Goal: Find specific page/section: Find specific page/section

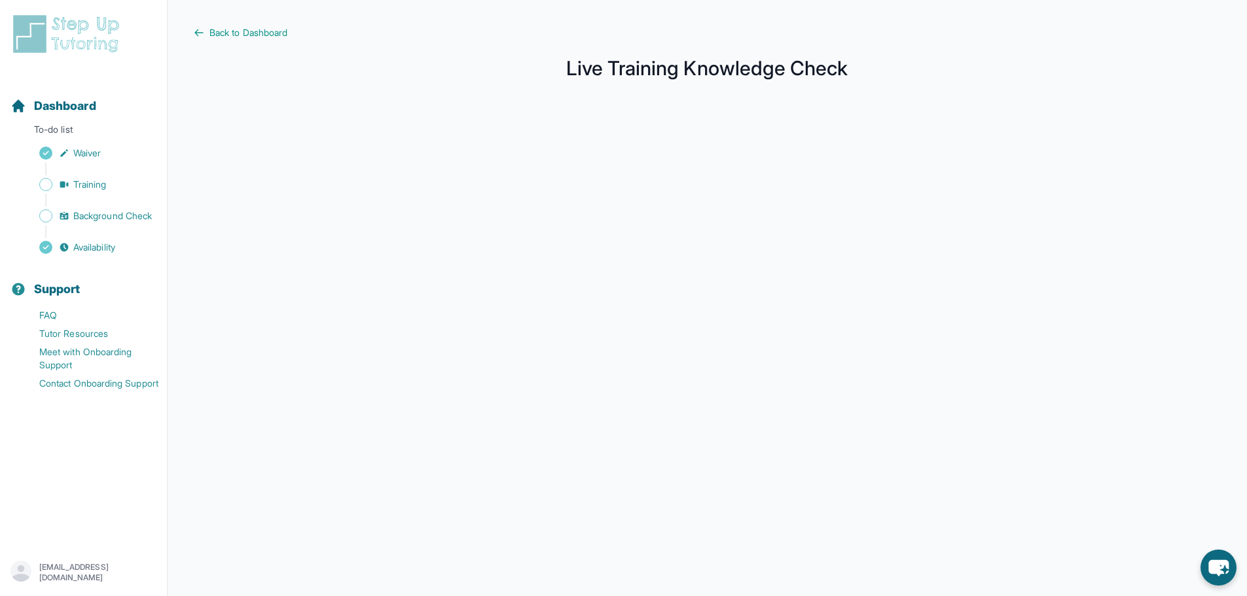
scroll to position [100, 0]
click at [99, 192] on link "Training" at bounding box center [88, 184] width 156 height 18
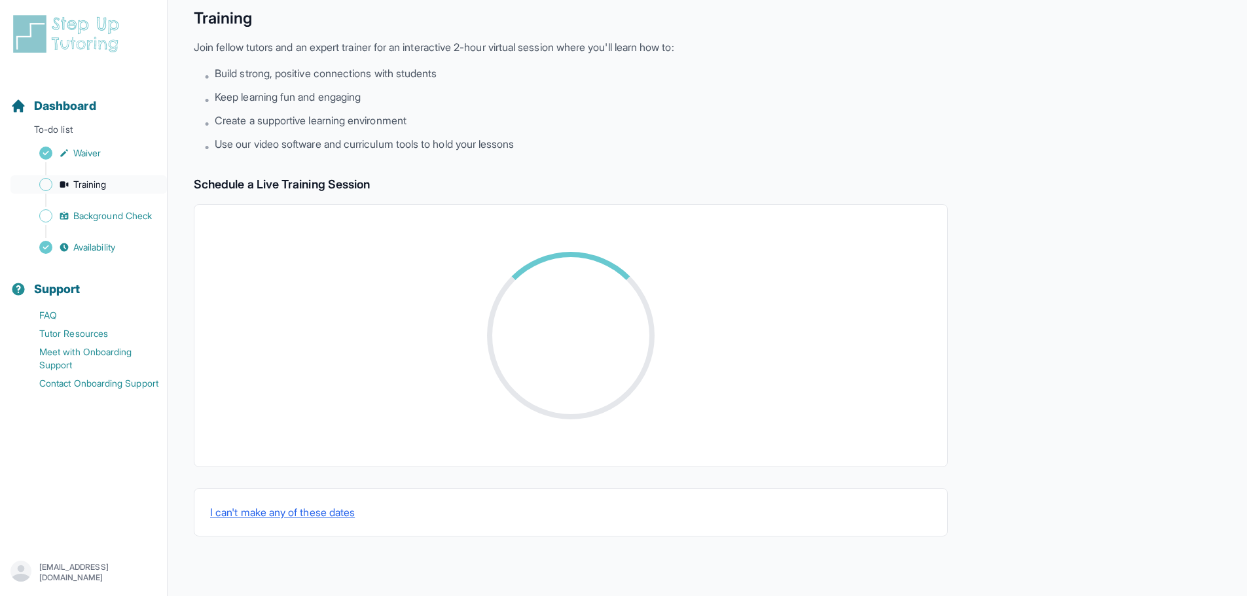
scroll to position [100, 0]
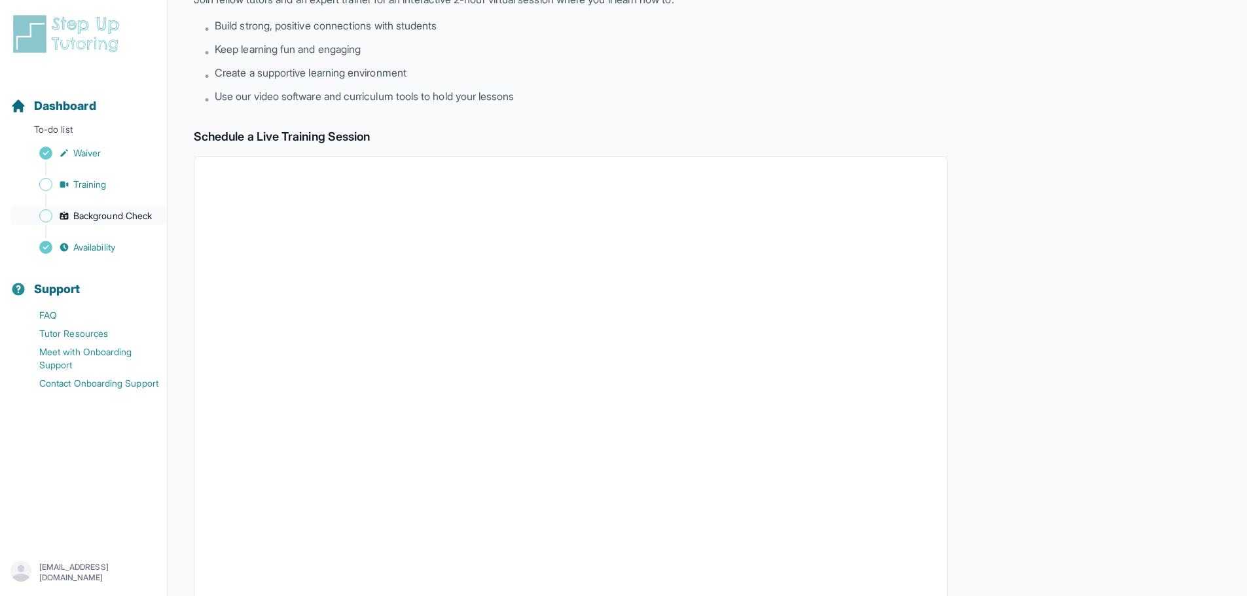
click at [109, 213] on span "Background Check" at bounding box center [112, 215] width 79 height 13
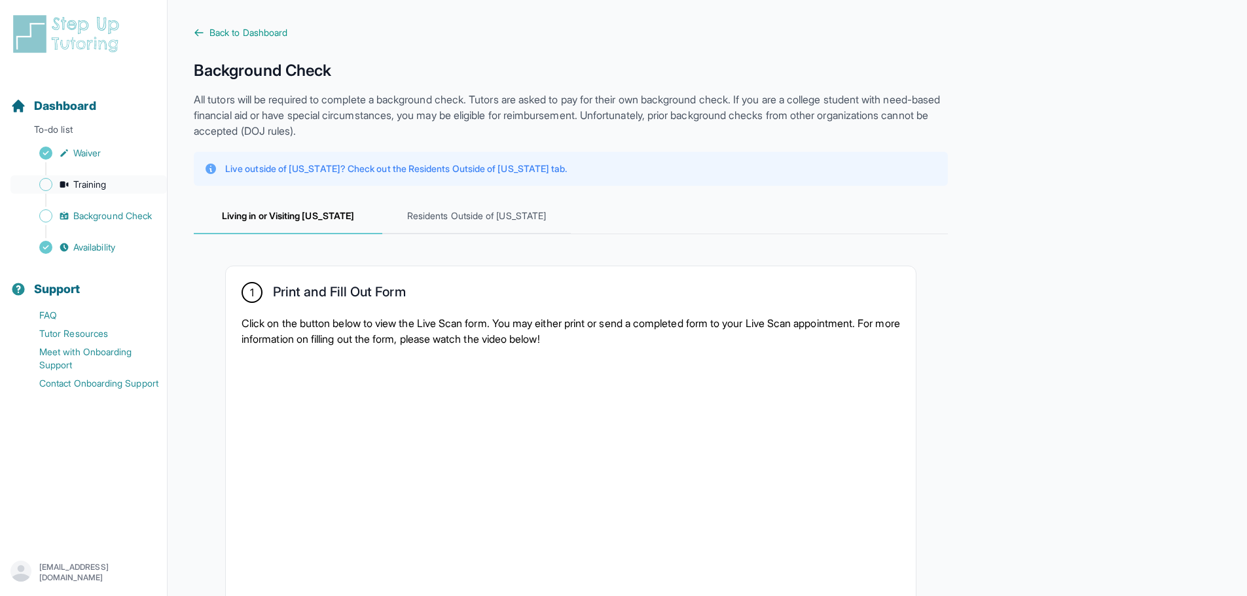
click at [123, 189] on link "Training" at bounding box center [88, 184] width 156 height 18
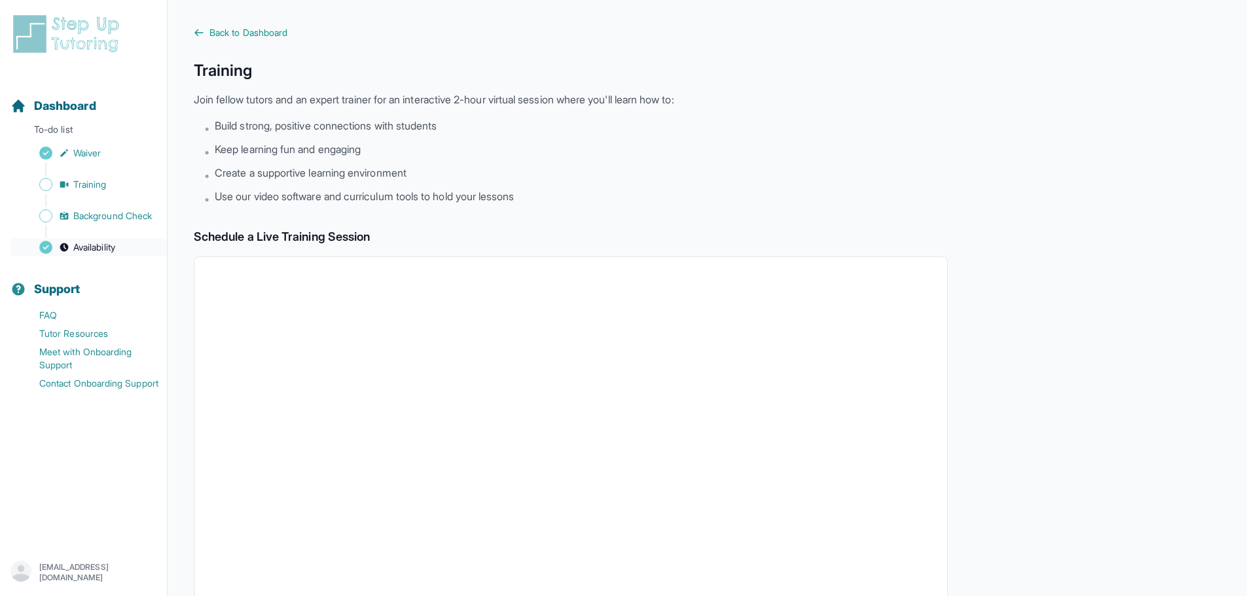
click at [124, 251] on link "Availability" at bounding box center [88, 247] width 156 height 18
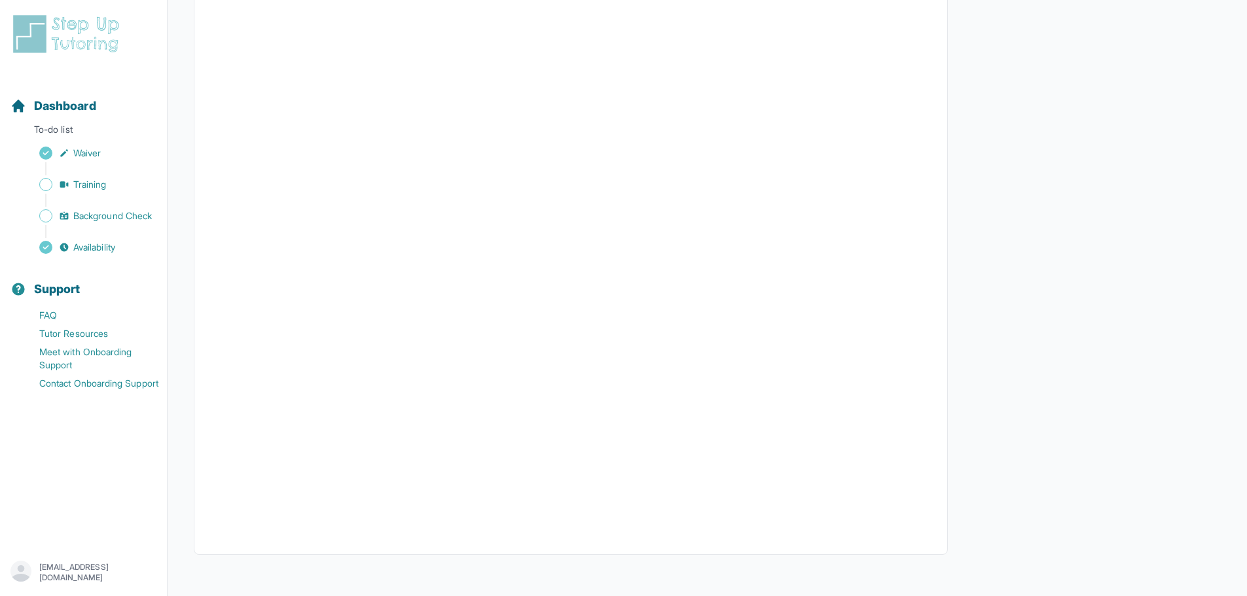
scroll to position [164, 0]
